Goal: Answer question/provide support: Share knowledge or assist other users

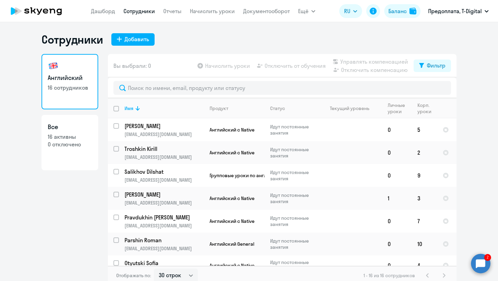
select select "30"
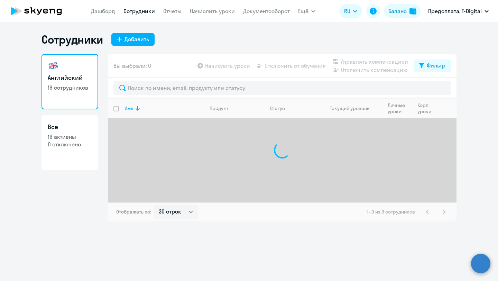
select select "30"
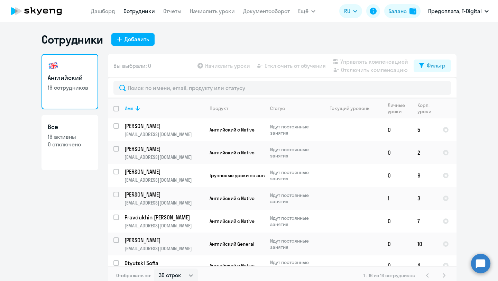
click at [479, 262] on circle at bounding box center [480, 262] width 19 height 19
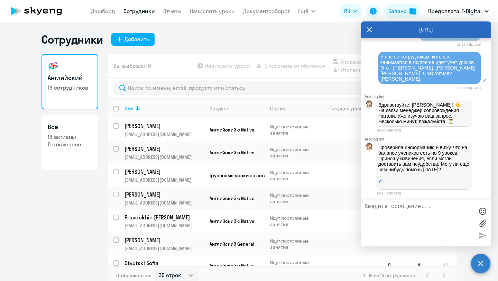
scroll to position [1715, 0]
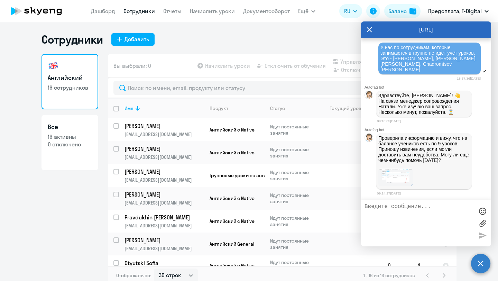
click at [398, 174] on img at bounding box center [395, 177] width 35 height 18
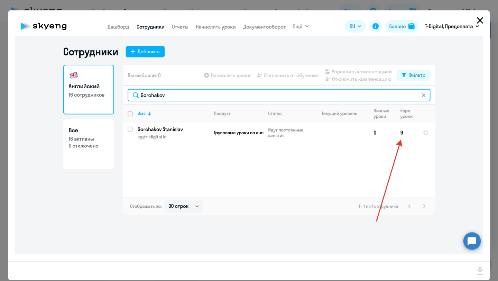
click at [479, 20] on icon "Close" at bounding box center [479, 20] width 7 height 7
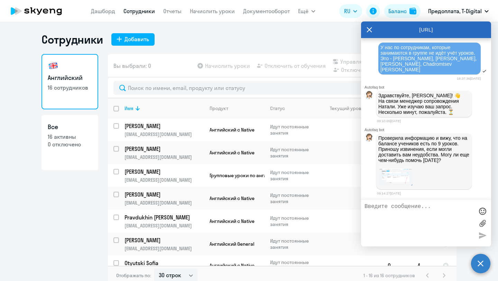
click at [388, 208] on textarea at bounding box center [418, 222] width 109 height 39
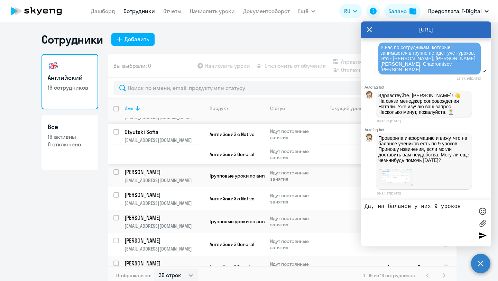
scroll to position [131, 0]
type textarea "Да, на балансе у них 9 уроков"
click at [369, 26] on icon at bounding box center [369, 29] width 6 height 17
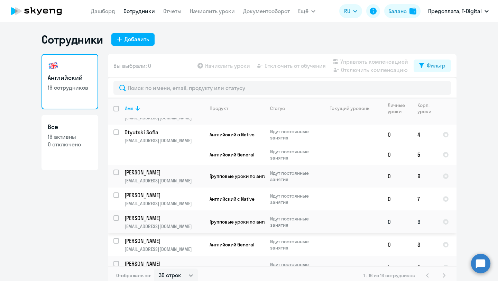
click at [146, 216] on p "[PERSON_NAME]" at bounding box center [163, 218] width 78 height 8
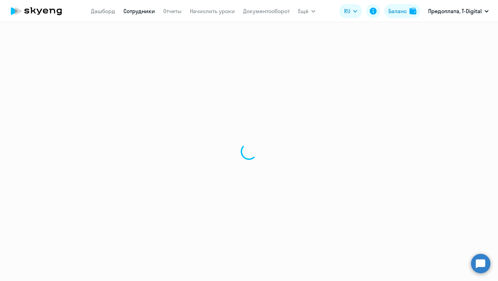
select select "english"
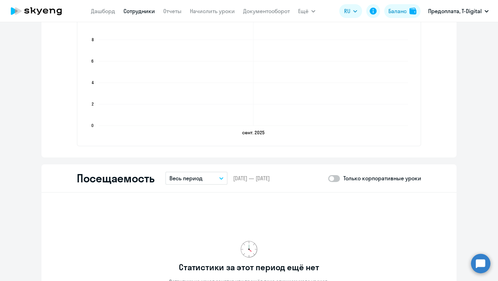
scroll to position [687, 0]
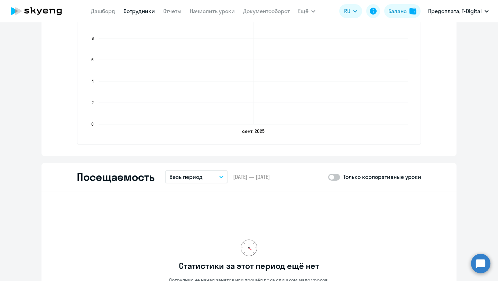
click at [484, 266] on circle at bounding box center [480, 262] width 19 height 19
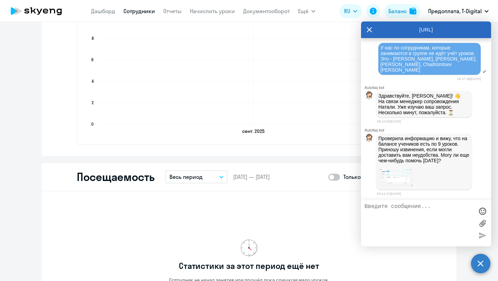
scroll to position [0, 0]
click at [380, 219] on textarea "Да, на балансе у них по 9 уроков и 0 занятий в сентябре. Это некоректная" at bounding box center [418, 222] width 109 height 39
click at [405, 220] on textarea "Да, на балансе у них по 9 уроков и 0 занятий в сентябре. Это некорректная" at bounding box center [418, 222] width 109 height 39
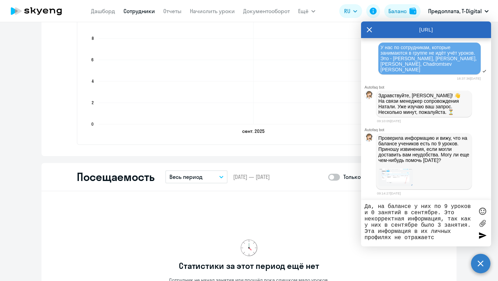
type textarea "Да, на балансе у них по 9 уроков и 0 занятий в сентябре. Это некорректная инфор…"
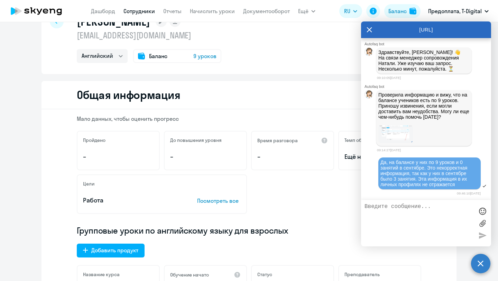
scroll to position [32, 0]
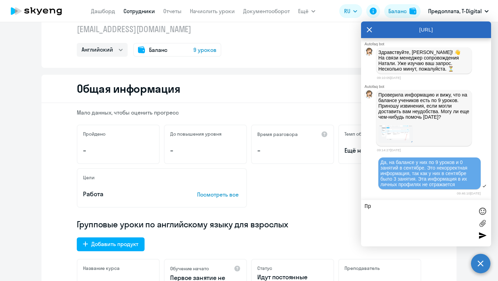
type textarea "П"
type textarea "Платформа показывает"
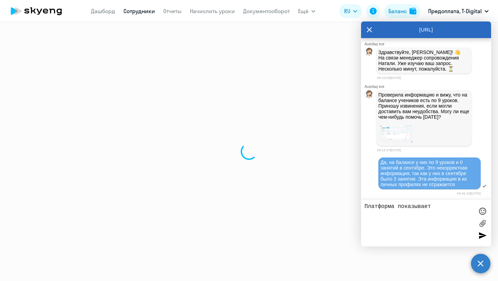
select select "30"
select select "english"
select select "30"
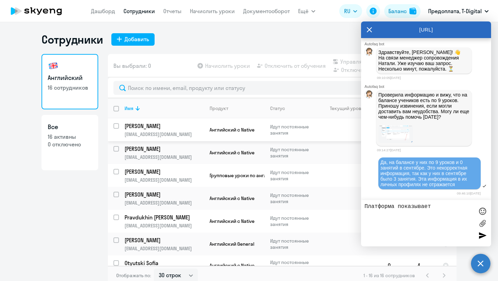
type textarea "Платформа показывает"
click at [152, 123] on p "[PERSON_NAME]" at bounding box center [163, 126] width 78 height 8
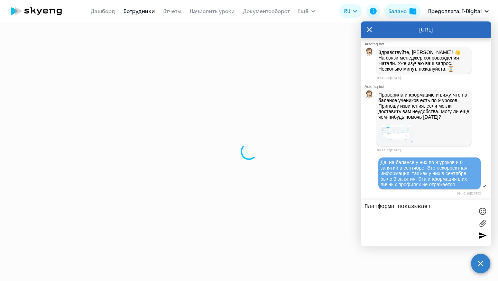
select select "english"
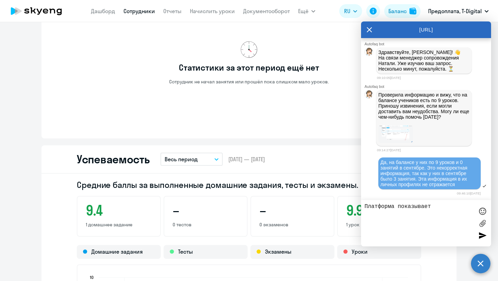
scroll to position [428, 0]
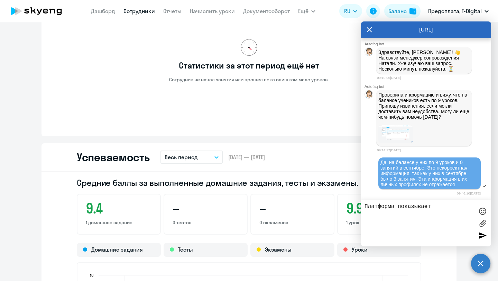
click at [216, 157] on icon "button" at bounding box center [216, 157] width 4 height 2
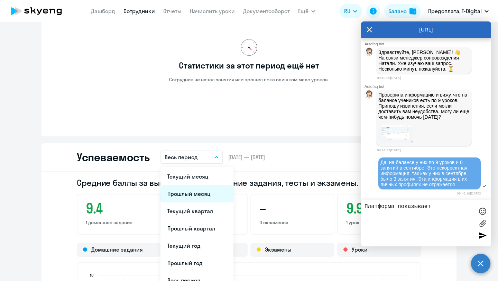
click at [197, 193] on li "Прошлый месяц" at bounding box center [196, 193] width 73 height 17
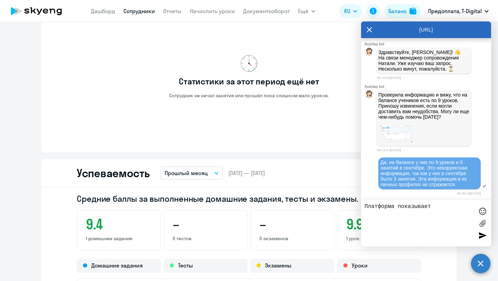
scroll to position [412, 0]
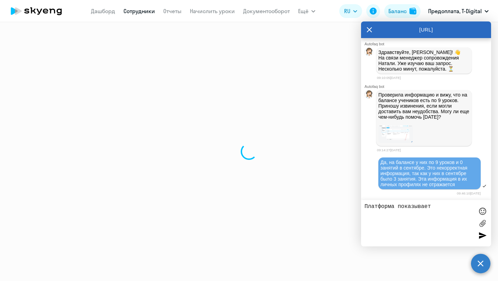
select select "30"
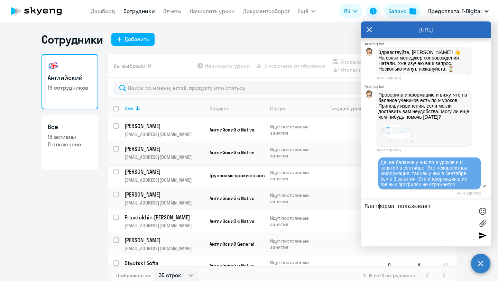
click at [150, 148] on p "[PERSON_NAME]" at bounding box center [163, 149] width 78 height 8
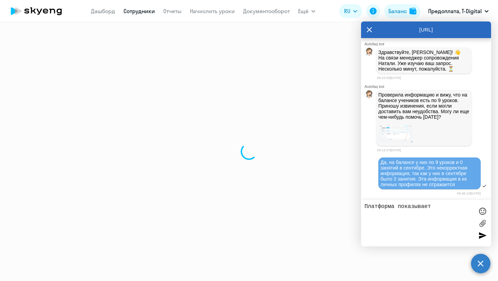
select select "english"
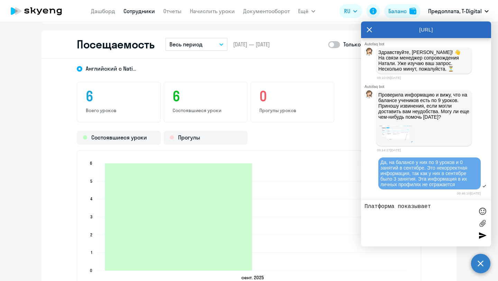
scroll to position [808, 0]
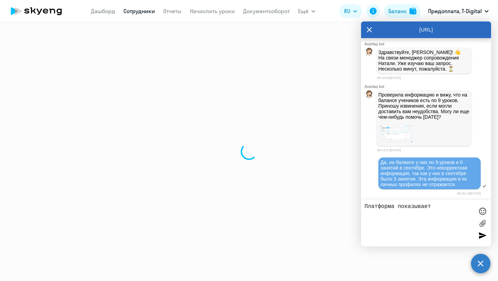
select select "30"
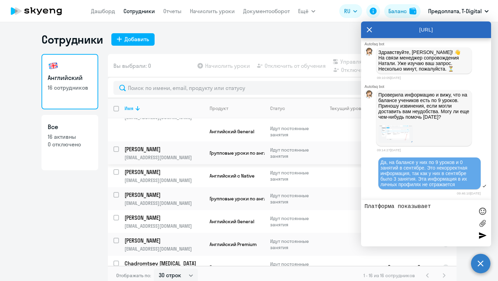
scroll to position [154, 0]
click at [168, 191] on p "[PERSON_NAME]" at bounding box center [163, 194] width 78 height 8
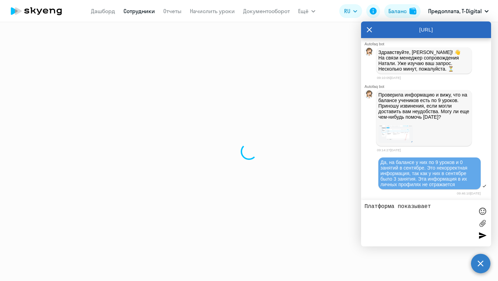
select select "english"
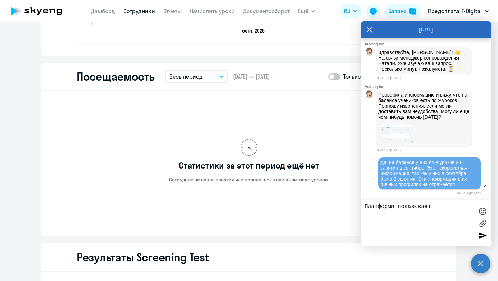
scroll to position [792, 0]
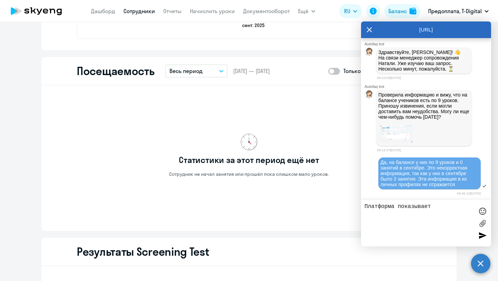
click at [219, 66] on button "Весь период" at bounding box center [196, 70] width 62 height 13
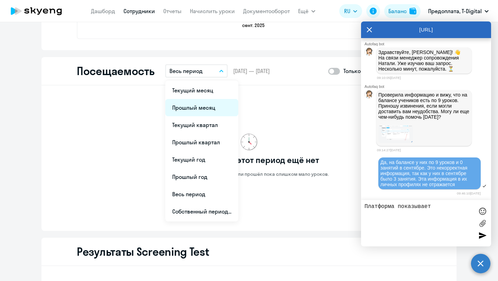
click at [191, 105] on li "Прошлый месяц" at bounding box center [201, 107] width 73 height 17
